Goal: Book appointment/travel/reservation

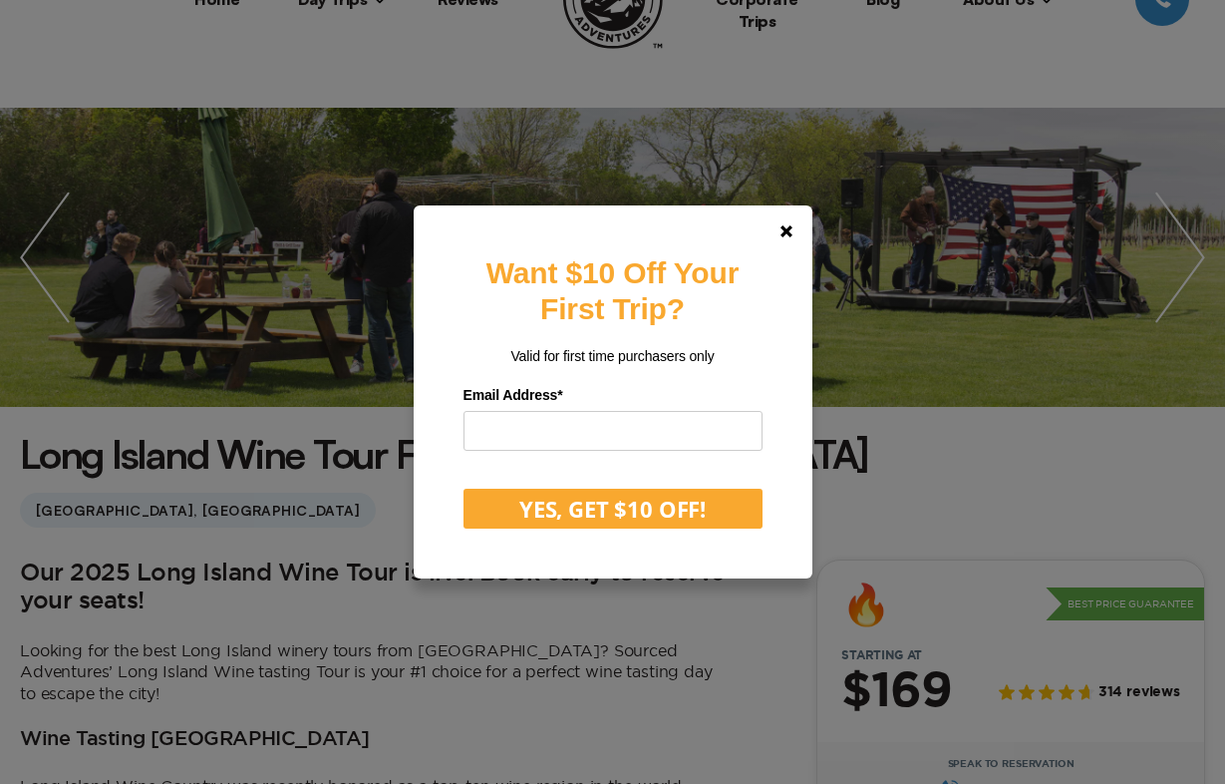
scroll to position [143, 0]
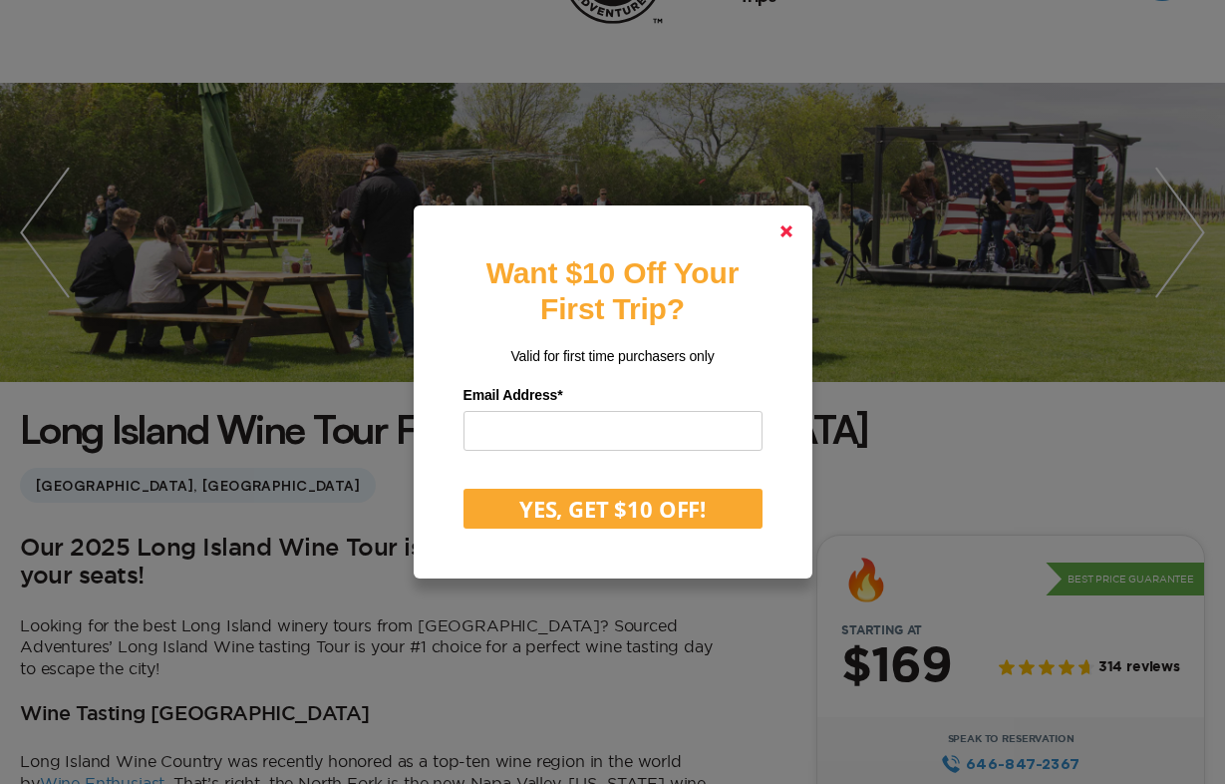
click at [783, 235] on polygon at bounding box center [787, 231] width 12 height 12
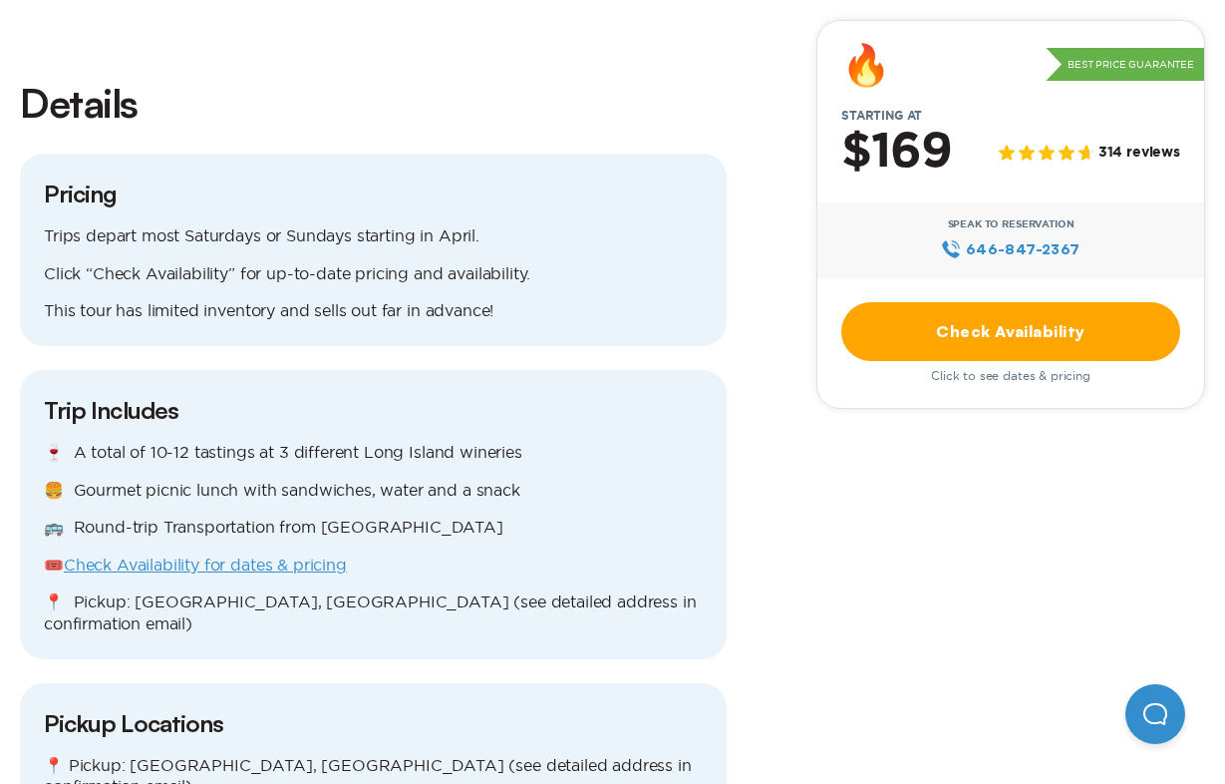
scroll to position [1629, 0]
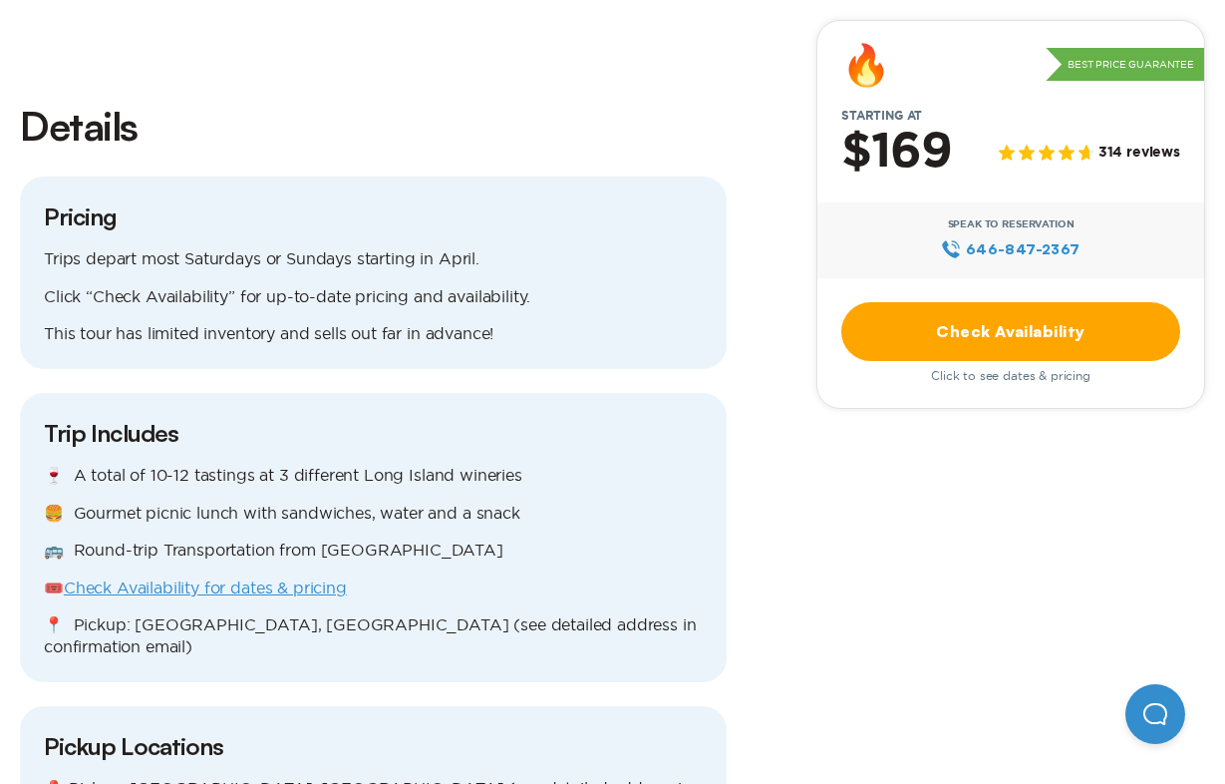
click at [312, 578] on link "Check Availability for dates & pricing" at bounding box center [205, 587] width 283 height 18
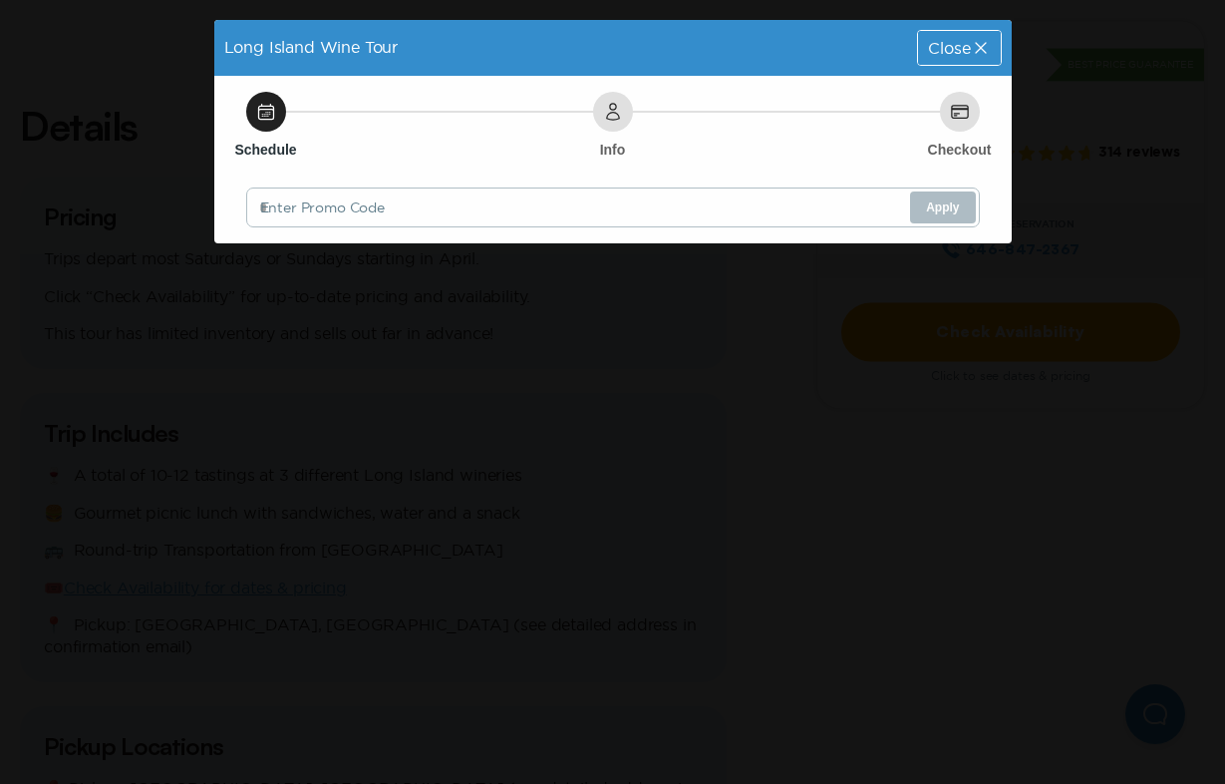
scroll to position [0, 0]
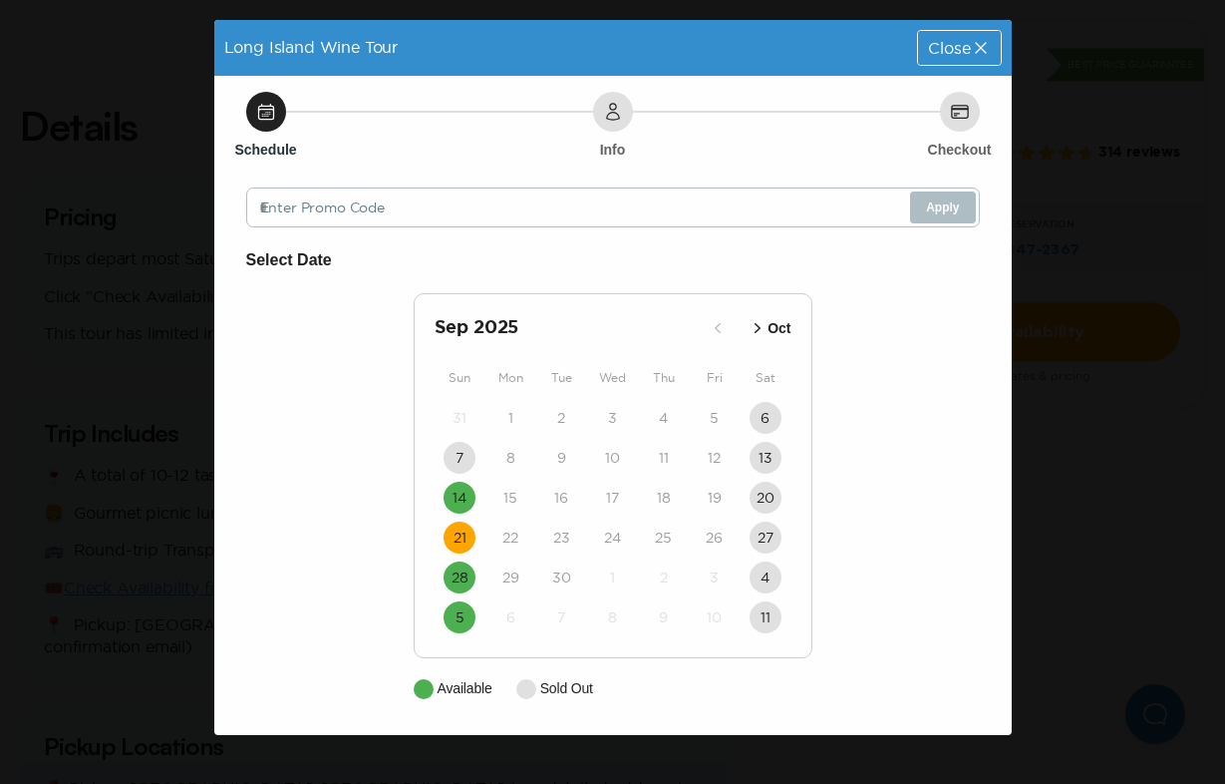
click at [454, 534] on time "21" at bounding box center [460, 537] width 13 height 20
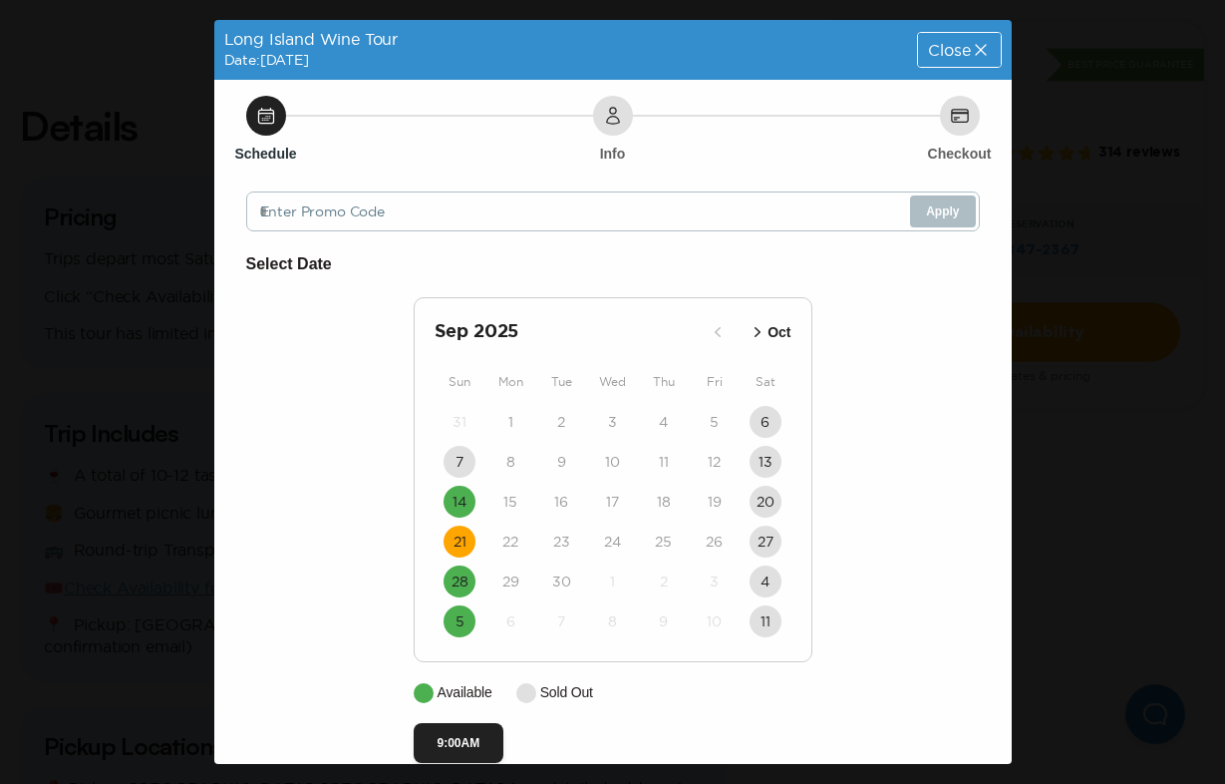
scroll to position [31, 0]
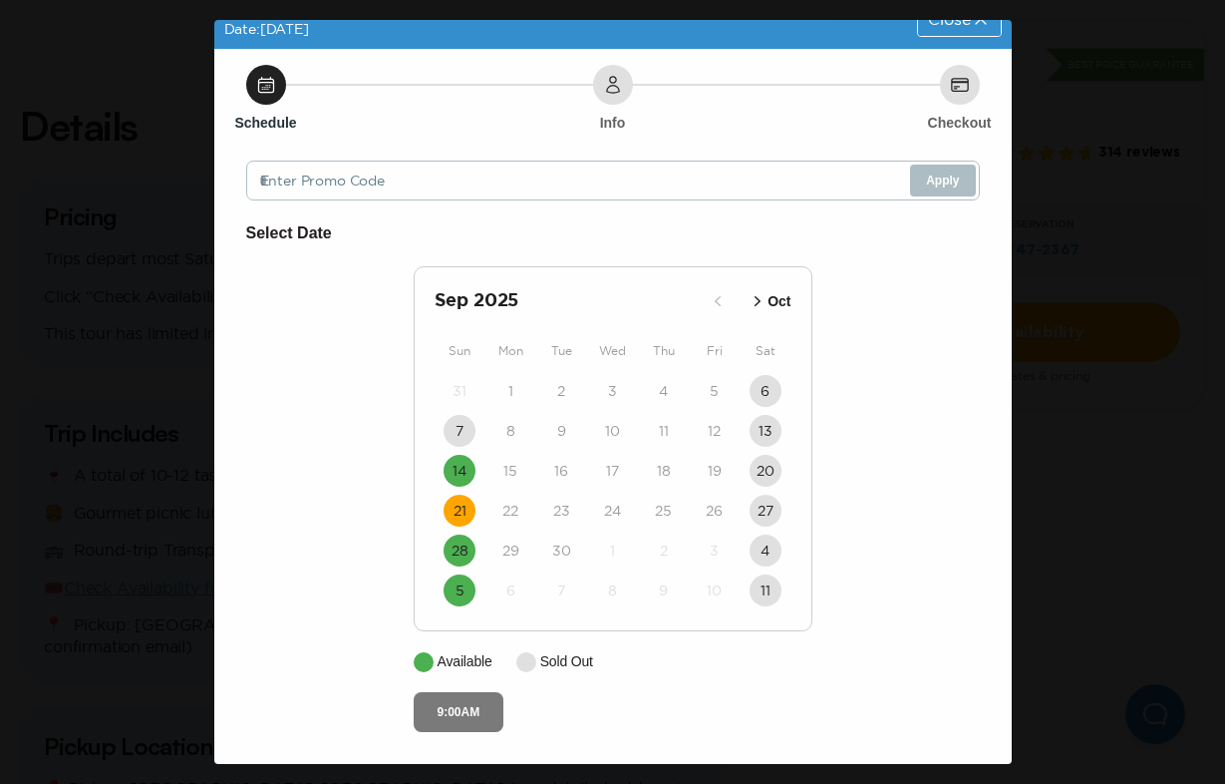
click at [454, 710] on button "9:00AM" at bounding box center [459, 712] width 91 height 40
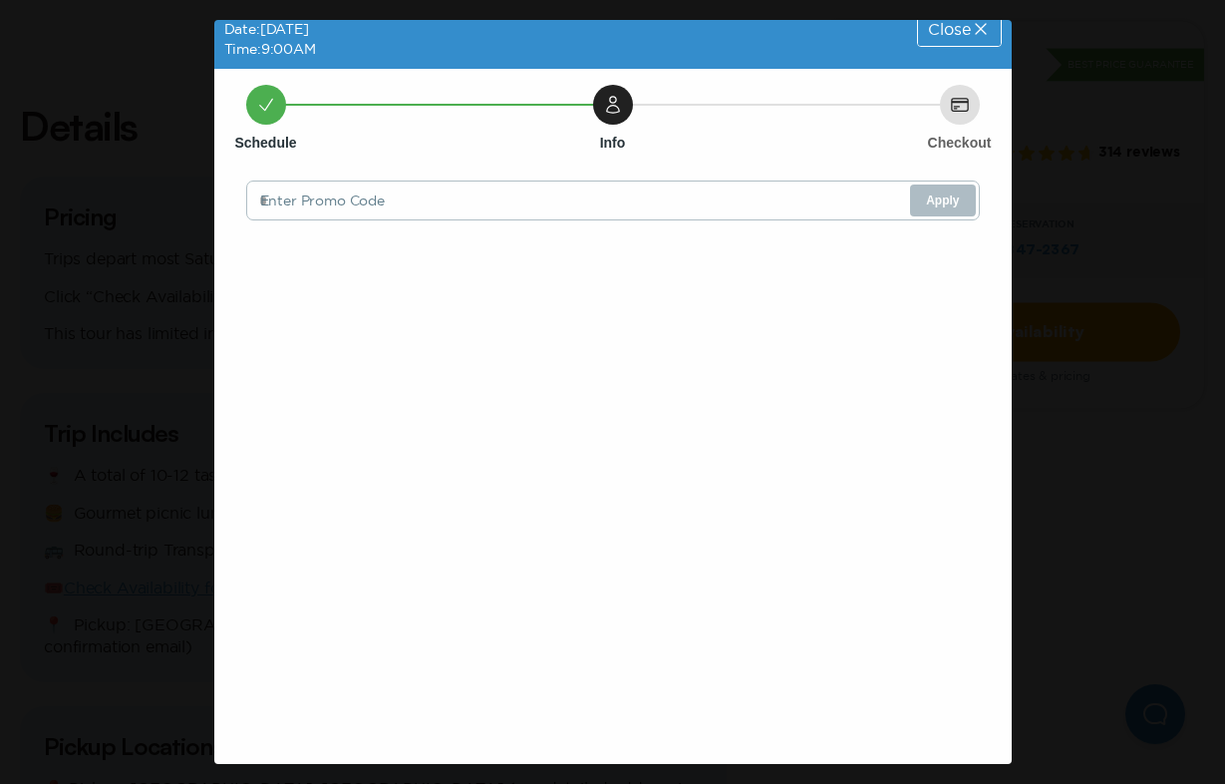
scroll to position [0, 0]
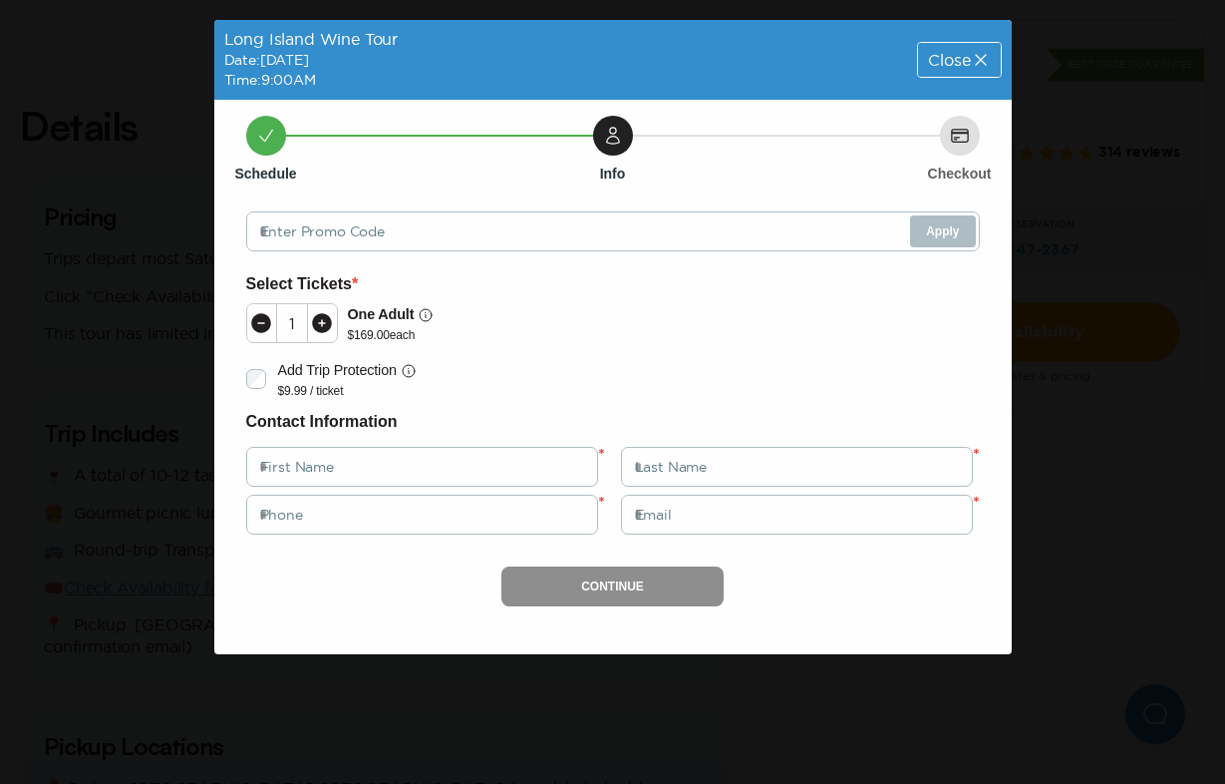
click at [977, 64] on icon at bounding box center [981, 60] width 20 height 20
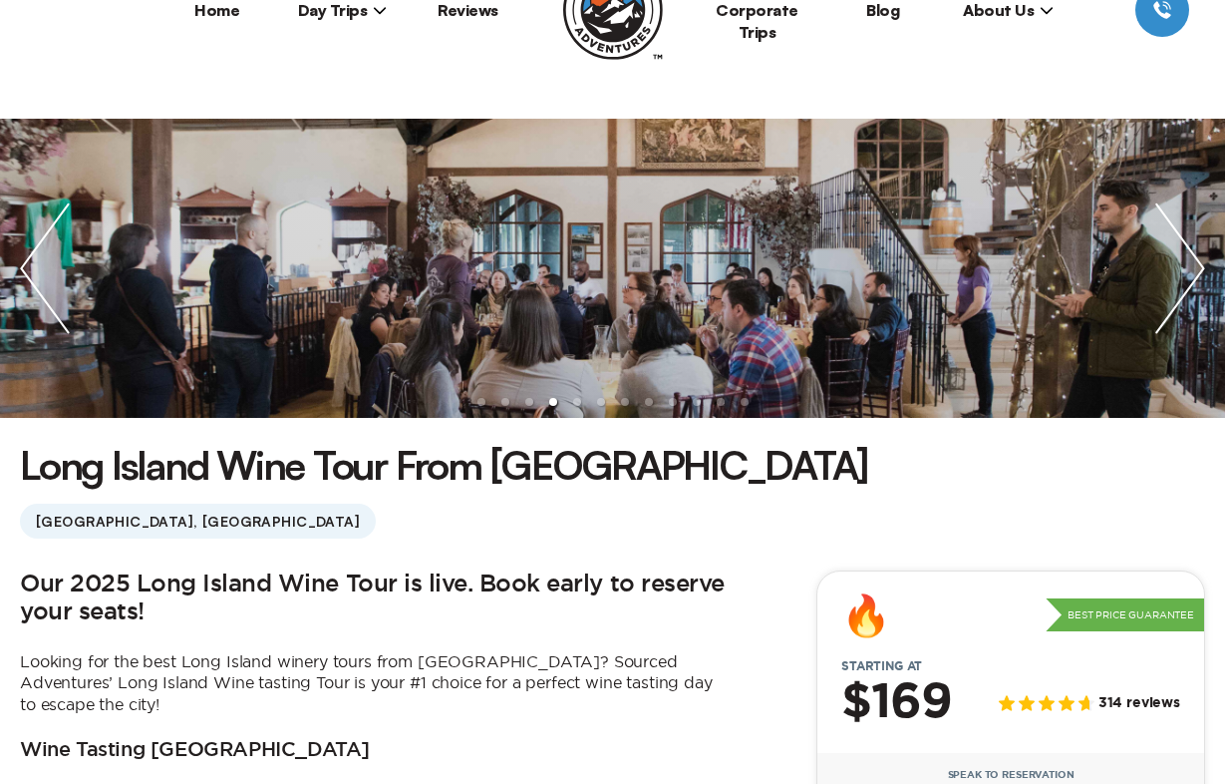
scroll to position [76, 0]
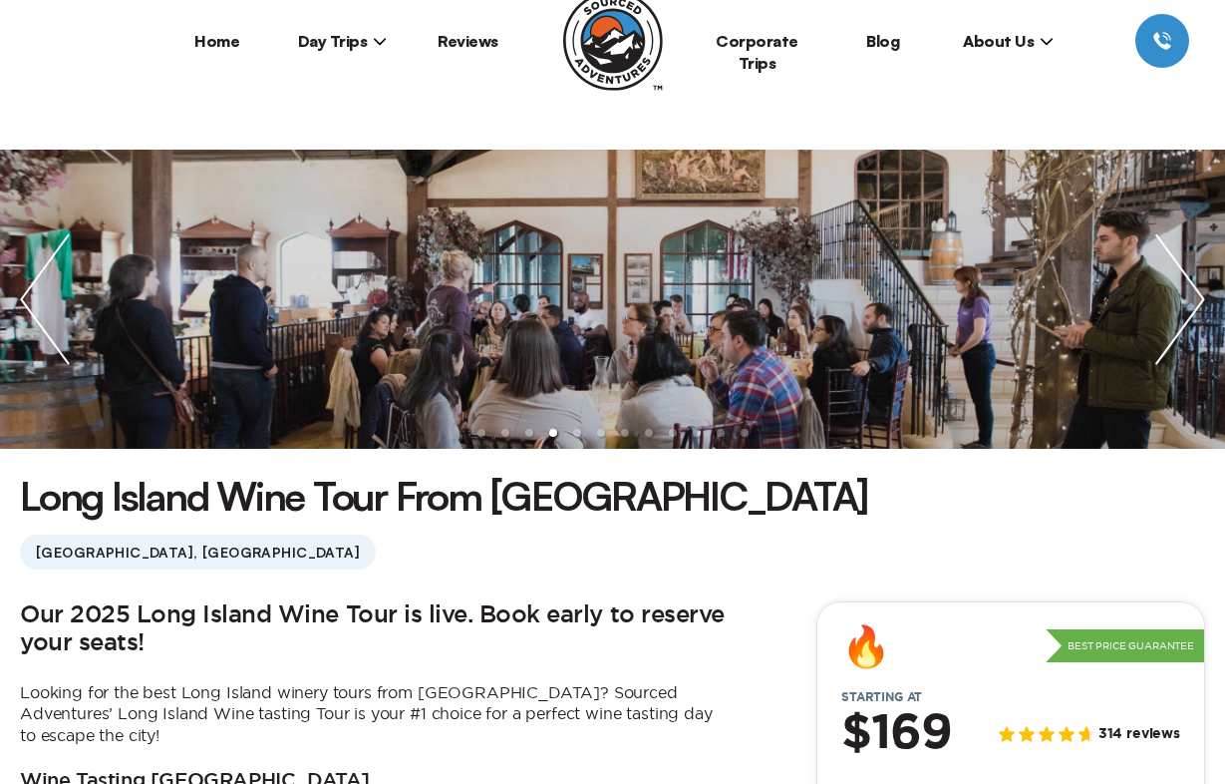
click at [1173, 311] on img "next slide / item" at bounding box center [1181, 299] width 90 height 299
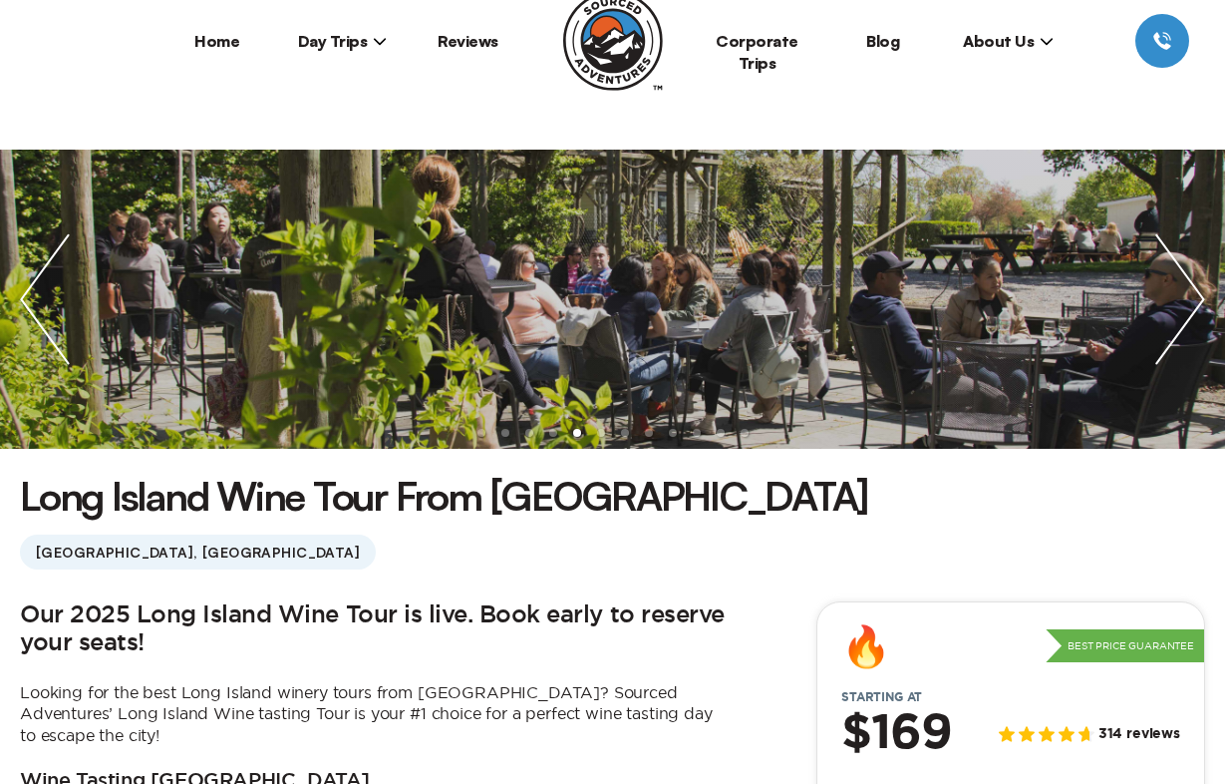
click at [1173, 311] on img "next slide / item" at bounding box center [1181, 299] width 90 height 299
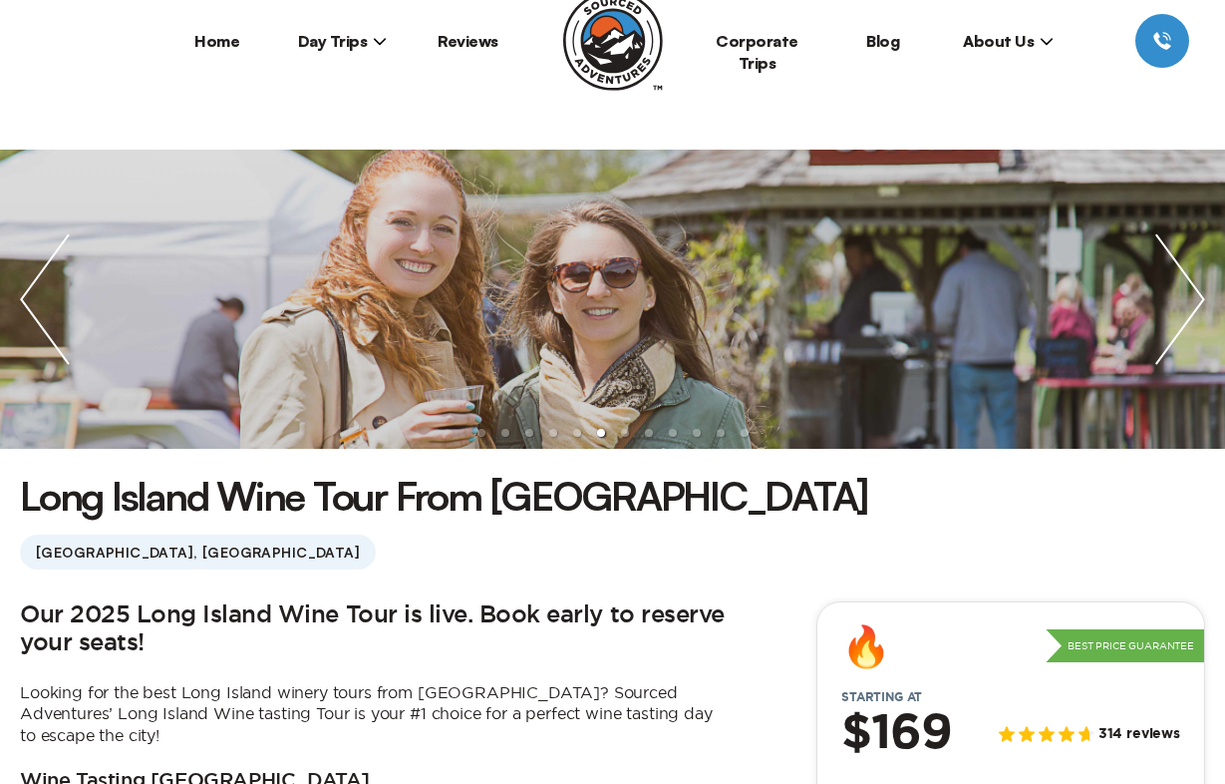
click at [1173, 311] on img "next slide / item" at bounding box center [1181, 299] width 90 height 299
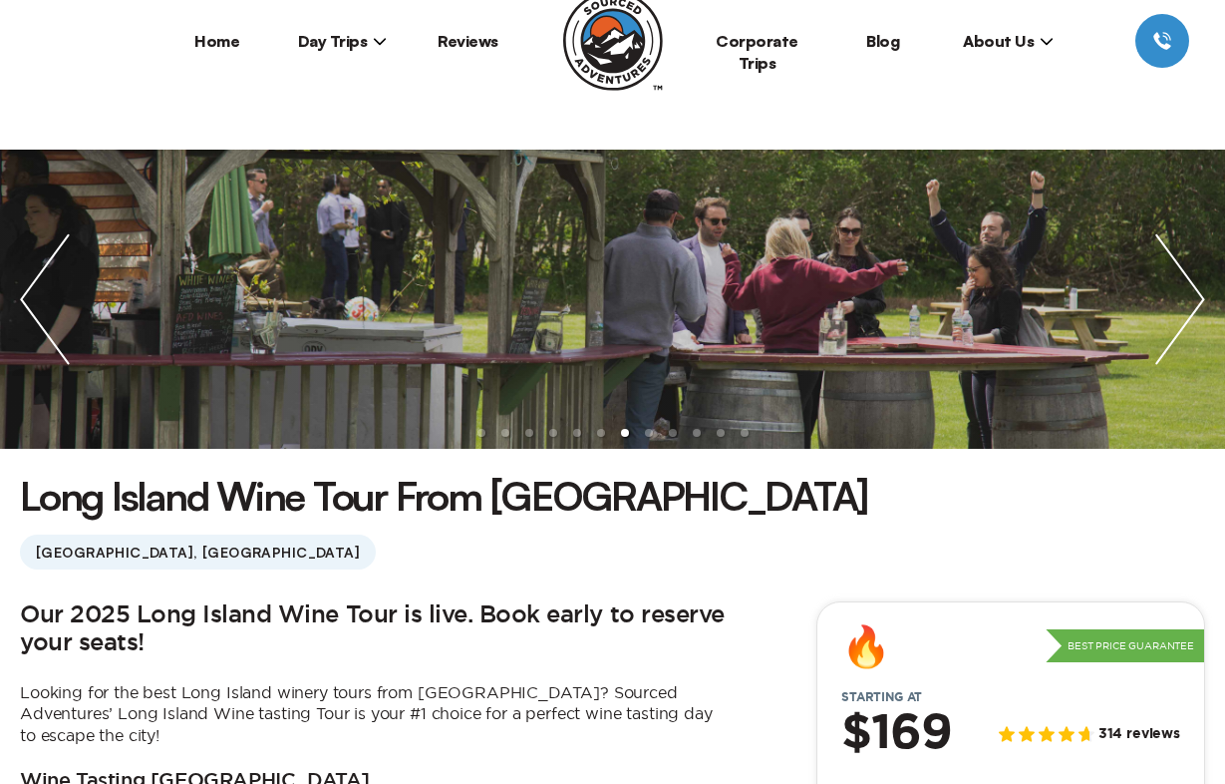
click at [1173, 311] on img "next slide / item" at bounding box center [1181, 299] width 90 height 299
